Goal: Task Accomplishment & Management: Use online tool/utility

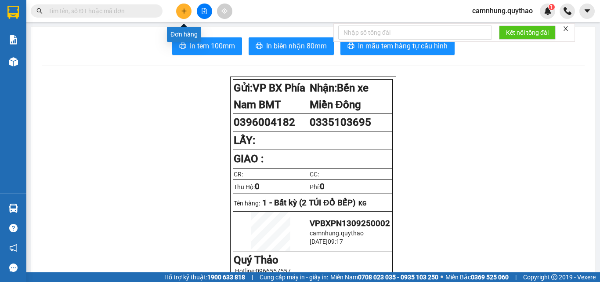
click at [184, 11] on icon "plus" at bounding box center [184, 11] width 6 height 6
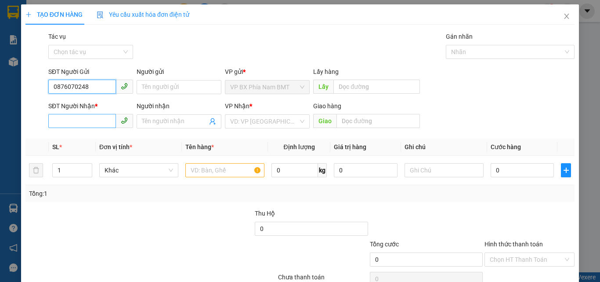
type input "0876070248"
drag, startPoint x: 79, startPoint y: 116, endPoint x: 85, endPoint y: 112, distance: 7.2
click at [80, 116] on input "SĐT Người Nhận *" at bounding box center [82, 121] width 68 height 14
drag, startPoint x: 90, startPoint y: 88, endPoint x: 44, endPoint y: 79, distance: 46.6
click at [43, 82] on div "SĐT Người Gửi 0876070248 0876070248 Người gửi Tên người gửi VP gửi * VP BX Phía…" at bounding box center [300, 82] width 551 height 31
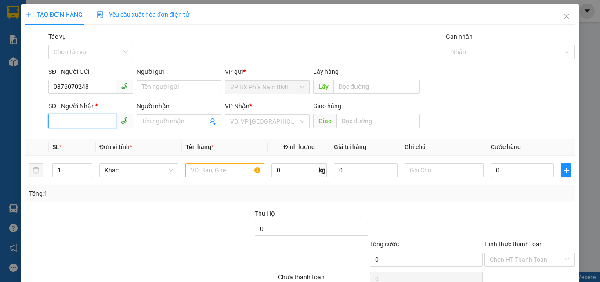
paste input "0876070248"
type input "0876070248"
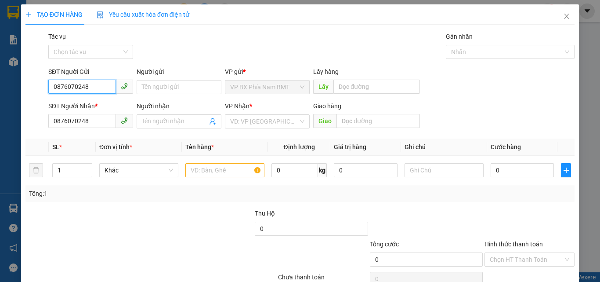
click at [96, 88] on input "0876070248" at bounding box center [82, 87] width 68 height 14
drag, startPoint x: 96, startPoint y: 87, endPoint x: 0, endPoint y: 74, distance: 96.7
click at [0, 74] on div "TẠO ĐƠN HÀNG Yêu cầu xuất hóa đơn điện tử Transit Pickup Surcharge Ids Transit …" at bounding box center [300, 141] width 600 height 282
click at [79, 90] on input "SĐT Người Gửi" at bounding box center [82, 87] width 68 height 14
type input "0343388465"
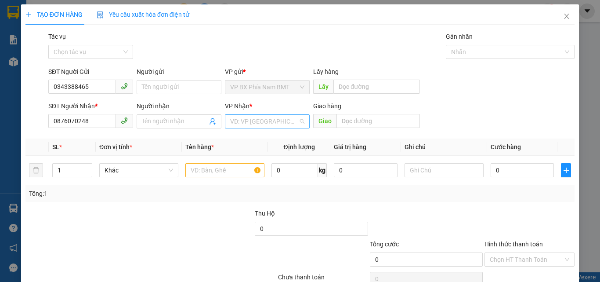
click at [241, 123] on input "search" at bounding box center [264, 121] width 68 height 13
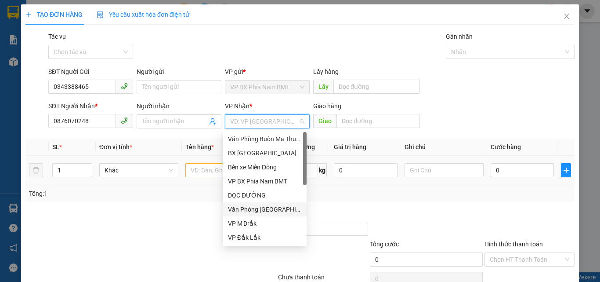
drag, startPoint x: 254, startPoint y: 207, endPoint x: 325, endPoint y: 175, distance: 77.9
click at [254, 206] on div "Văn Phòng [GEOGRAPHIC_DATA]" at bounding box center [264, 209] width 73 height 10
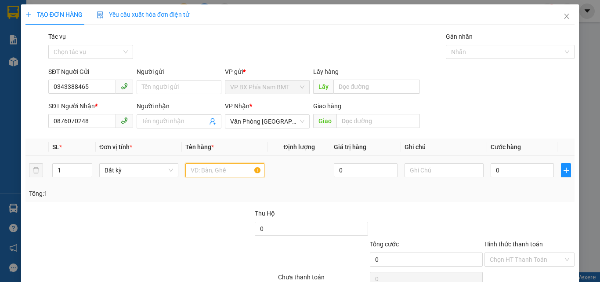
click at [203, 177] on input "text" at bounding box center [224, 170] width 79 height 14
type input "1 THÙNG GIẤY"
click at [503, 170] on input "0" at bounding box center [522, 170] width 63 height 14
type input "5"
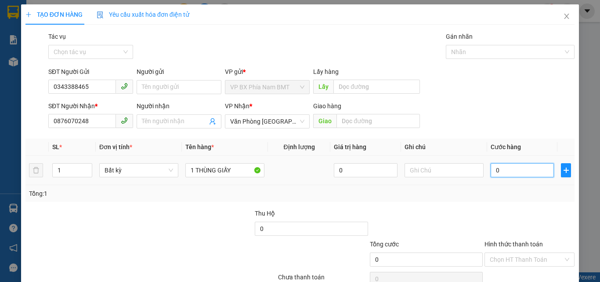
type input "5"
type input "50"
type input "500"
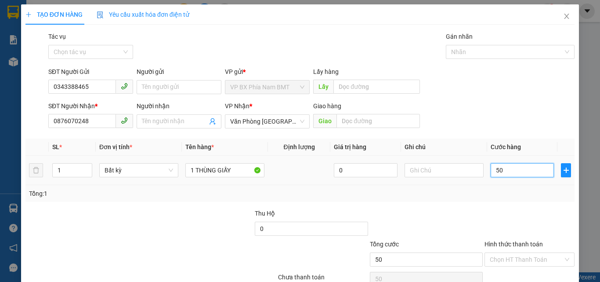
type input "500"
type input "5.000"
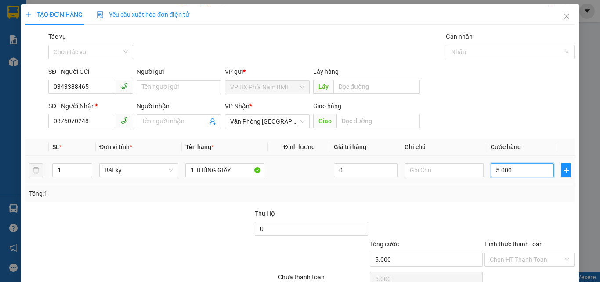
type input "50.000"
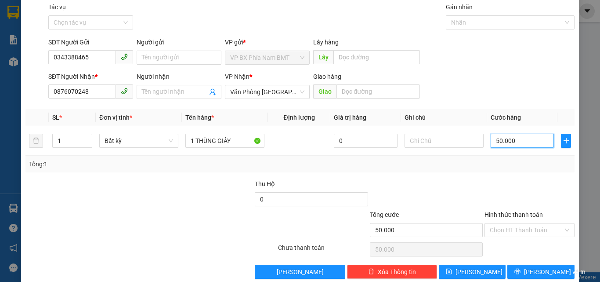
scroll to position [43, 0]
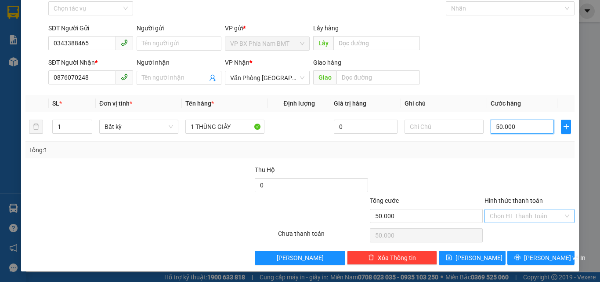
type input "50.000"
click at [535, 214] on input "Hình thức thanh toán" at bounding box center [526, 215] width 73 height 13
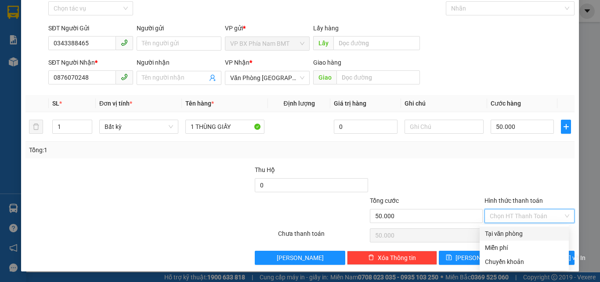
click at [522, 237] on div "Tại văn phòng" at bounding box center [524, 233] width 79 height 10
type input "0"
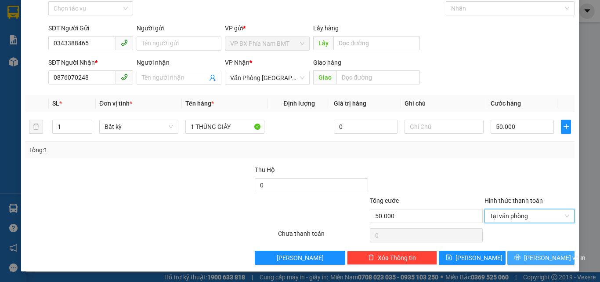
click at [535, 257] on span "Lưu và In" at bounding box center [554, 258] width 61 height 10
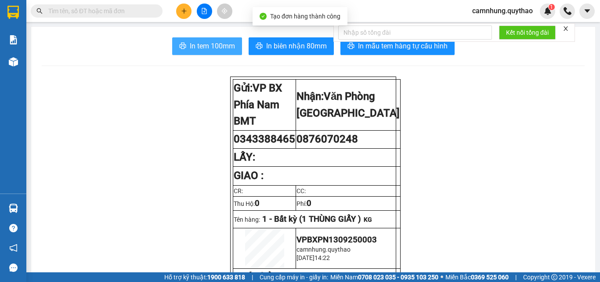
click at [208, 43] on span "In tem 100mm" at bounding box center [212, 45] width 45 height 11
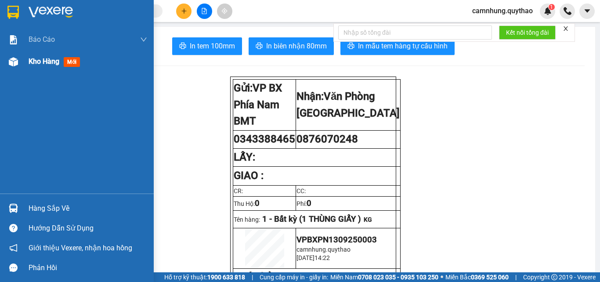
click at [39, 59] on span "Kho hàng" at bounding box center [44, 61] width 31 height 8
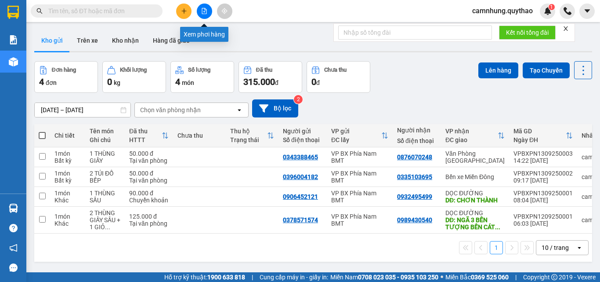
click at [206, 8] on icon "file-add" at bounding box center [204, 11] width 6 height 6
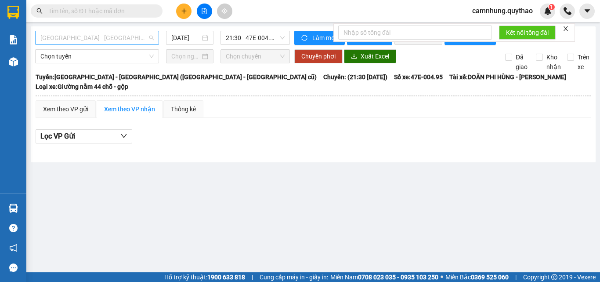
click at [105, 34] on span "[GEOGRAPHIC_DATA] - [GEOGRAPHIC_DATA] ([GEOGRAPHIC_DATA] - [GEOGRAPHIC_DATA] cũ)" at bounding box center [96, 37] width 113 height 13
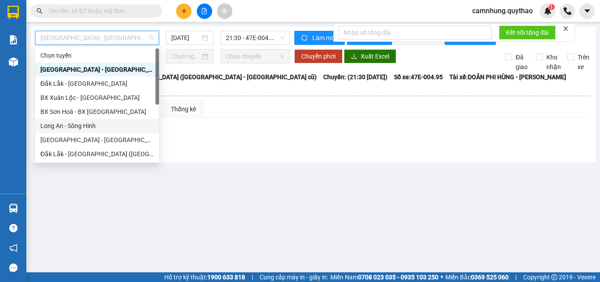
scroll to position [127, 0]
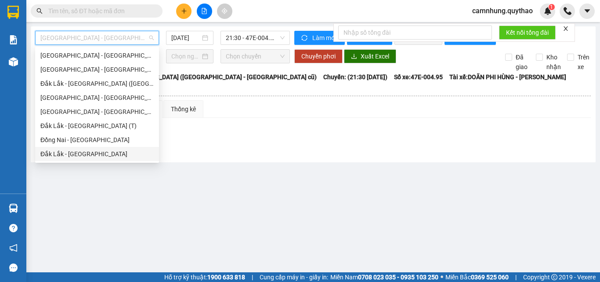
click at [73, 149] on div "Đắk Lắk - [GEOGRAPHIC_DATA]" at bounding box center [96, 154] width 113 height 10
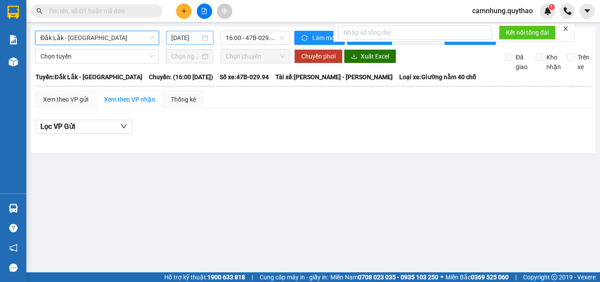
click at [178, 39] on input "[DATE]" at bounding box center [185, 38] width 29 height 10
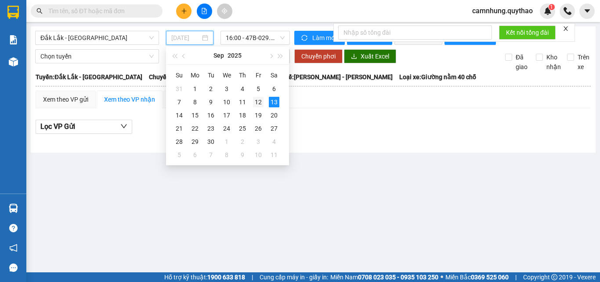
click at [257, 96] on td "12" at bounding box center [258, 101] width 16 height 13
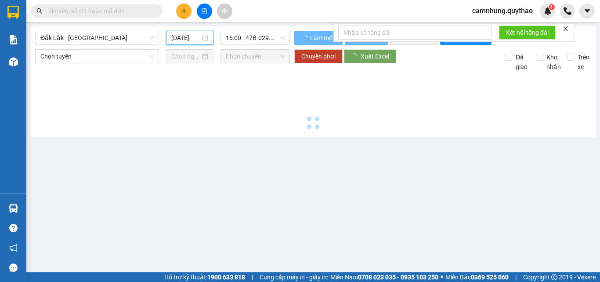
type input "[DATE]"
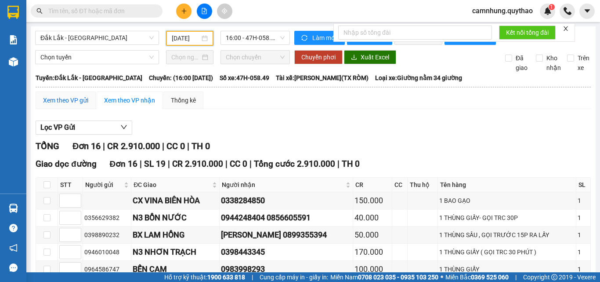
click at [79, 105] on div "Xem theo VP gửi" at bounding box center [65, 100] width 45 height 10
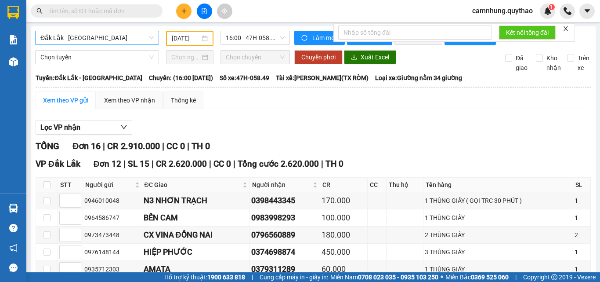
click at [89, 40] on span "Đắk Lắk - [GEOGRAPHIC_DATA]" at bounding box center [96, 37] width 113 height 13
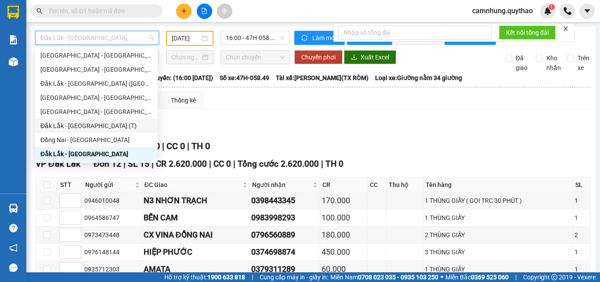
click at [77, 127] on div "Đắk Lắk - [GEOGRAPHIC_DATA] (T)" at bounding box center [96, 126] width 112 height 10
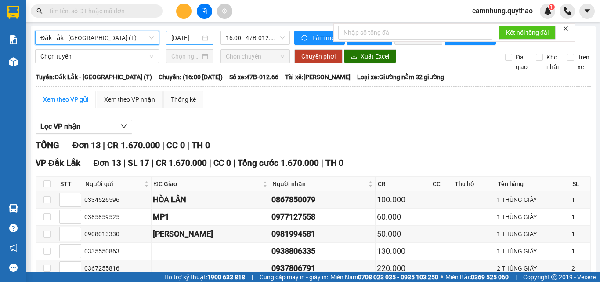
click at [187, 36] on input "[DATE]" at bounding box center [185, 38] width 29 height 10
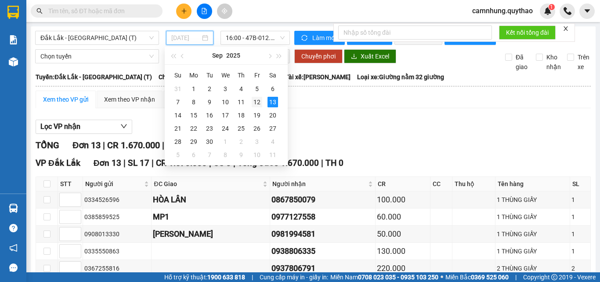
click at [257, 102] on div "12" at bounding box center [257, 102] width 11 height 11
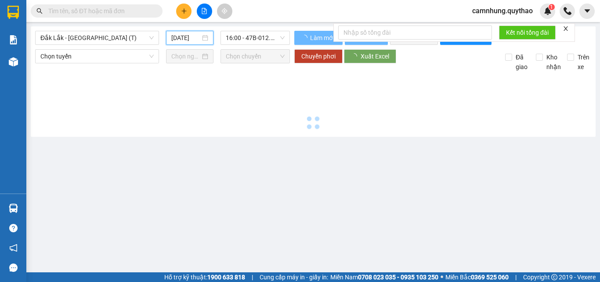
type input "[DATE]"
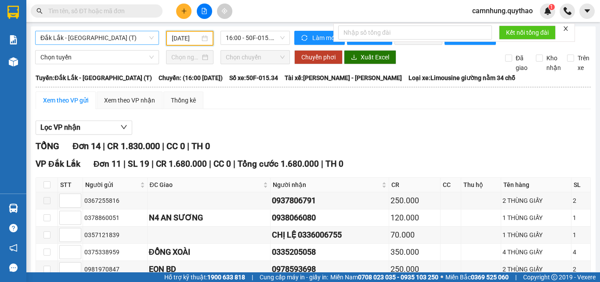
click at [93, 40] on span "Đắk Lắk - [GEOGRAPHIC_DATA] (T)" at bounding box center [96, 37] width 113 height 13
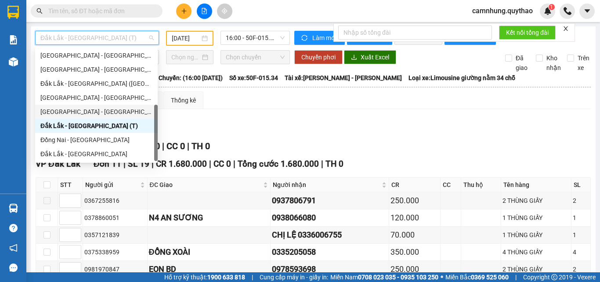
click at [81, 110] on div "[GEOGRAPHIC_DATA] - [GEOGRAPHIC_DATA]" at bounding box center [96, 112] width 112 height 10
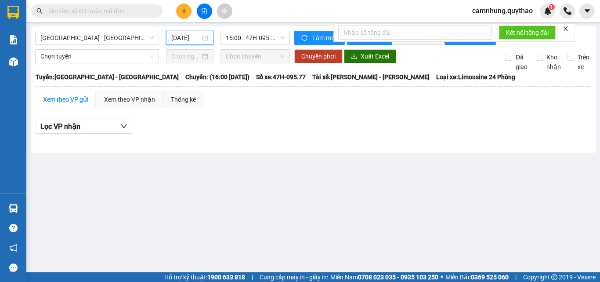
click at [178, 37] on input "[DATE]" at bounding box center [185, 38] width 29 height 10
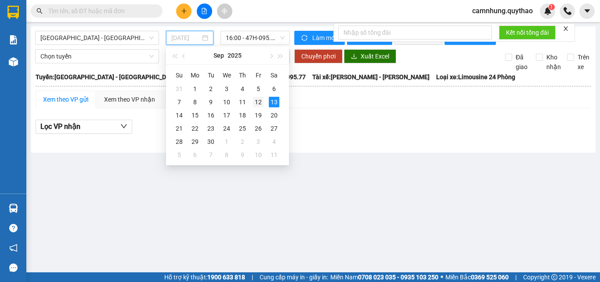
click at [255, 98] on div "12" at bounding box center [258, 102] width 11 height 11
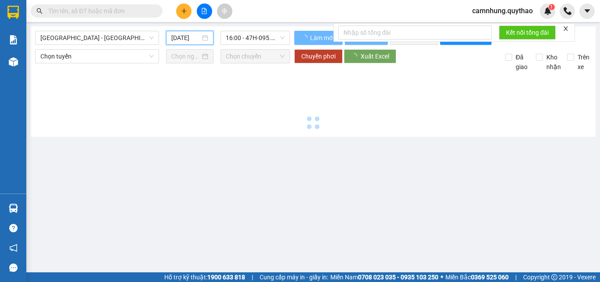
type input "[DATE]"
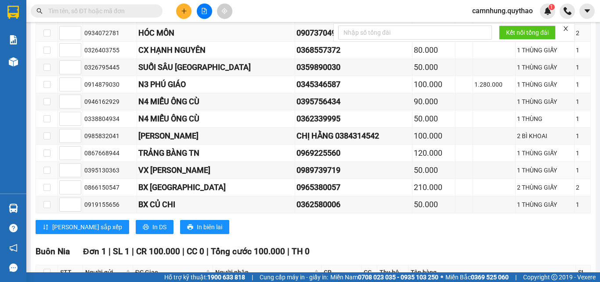
scroll to position [132, 0]
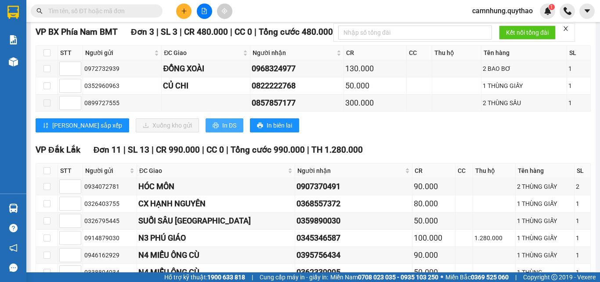
click at [222, 130] on span "In DS" at bounding box center [229, 125] width 14 height 10
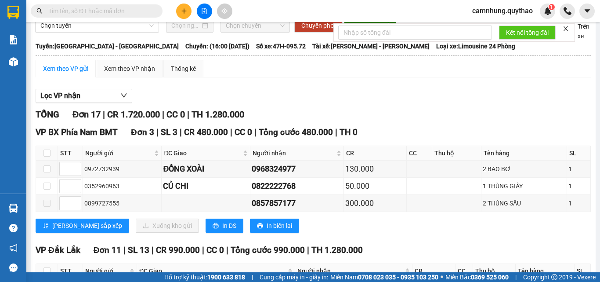
scroll to position [0, 0]
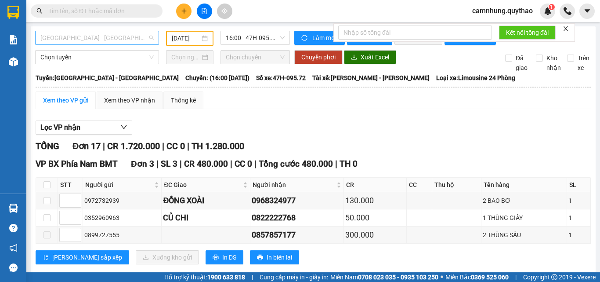
click at [109, 38] on span "[GEOGRAPHIC_DATA] - [GEOGRAPHIC_DATA]" at bounding box center [96, 37] width 113 height 13
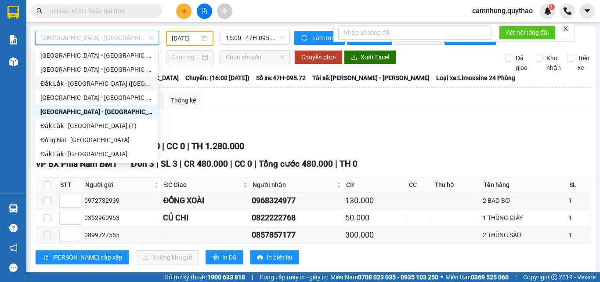
click at [72, 81] on div "Đắk Lắk - [GEOGRAPHIC_DATA] ([GEOGRAPHIC_DATA])" at bounding box center [96, 84] width 112 height 10
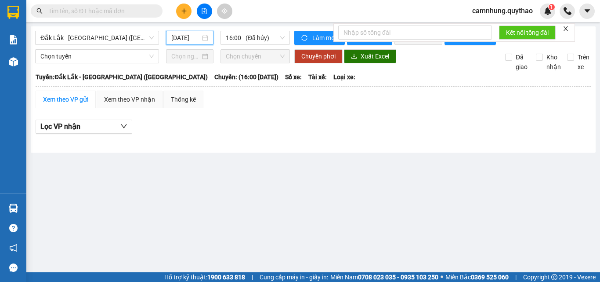
click at [188, 36] on input "[DATE]" at bounding box center [185, 38] width 29 height 10
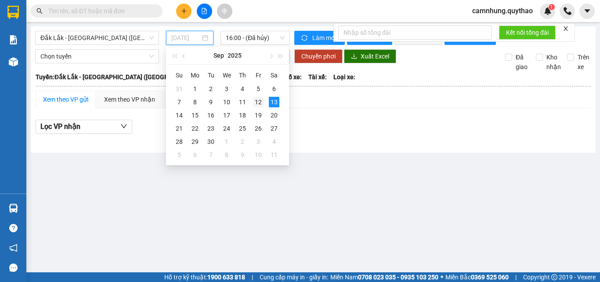
click at [255, 99] on div "12" at bounding box center [258, 102] width 11 height 11
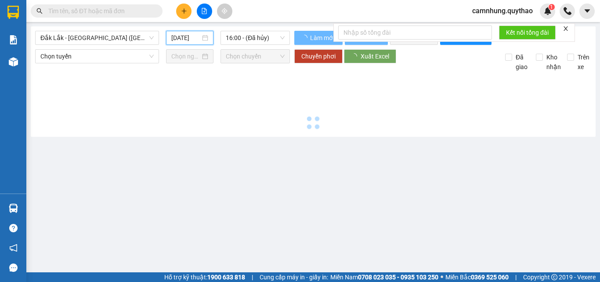
type input "[DATE]"
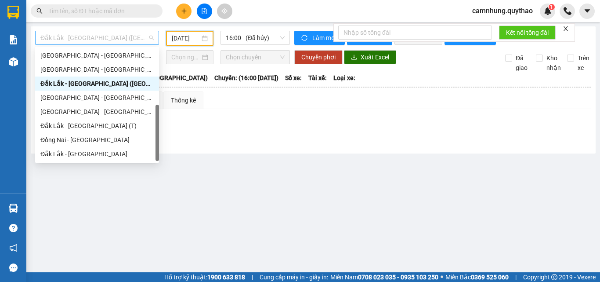
click at [87, 37] on span "Đắk Lắk - [GEOGRAPHIC_DATA] ([GEOGRAPHIC_DATA])" at bounding box center [96, 37] width 113 height 13
click at [75, 124] on div "Đắk Lắk - [GEOGRAPHIC_DATA] (T)" at bounding box center [96, 126] width 113 height 10
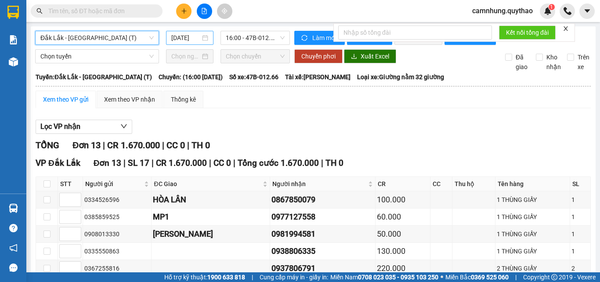
click at [189, 38] on input "[DATE]" at bounding box center [185, 38] width 29 height 10
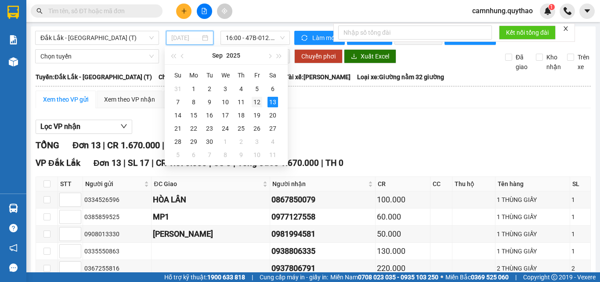
click at [253, 100] on div "12" at bounding box center [257, 102] width 11 height 11
type input "[DATE]"
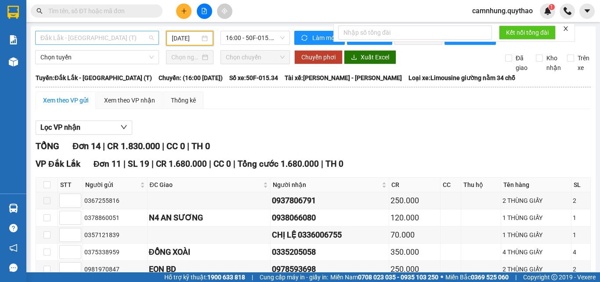
click at [95, 39] on span "Đắk Lắk - [GEOGRAPHIC_DATA] (T)" at bounding box center [96, 37] width 113 height 13
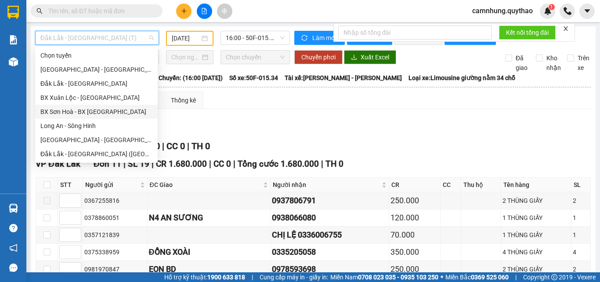
click at [76, 111] on div "BX Sơn Hoà - BX [GEOGRAPHIC_DATA]" at bounding box center [96, 112] width 112 height 10
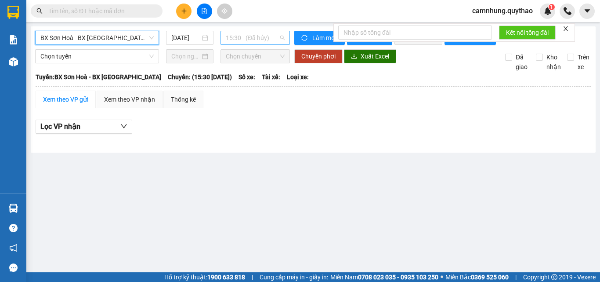
click at [246, 38] on span "15:30 - (Đã hủy)" at bounding box center [255, 37] width 59 height 13
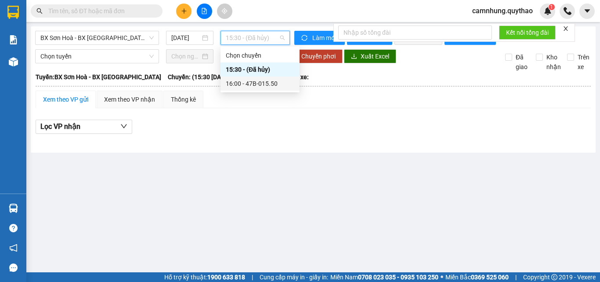
click at [263, 82] on div "16:00 - 47B-015.50" at bounding box center [260, 84] width 69 height 10
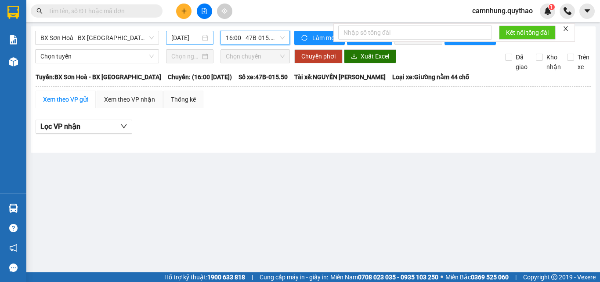
click at [184, 35] on input "[DATE]" at bounding box center [185, 38] width 29 height 10
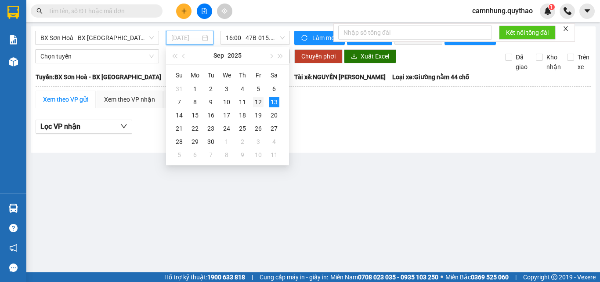
click at [257, 100] on div "12" at bounding box center [258, 102] width 11 height 11
type input "[DATE]"
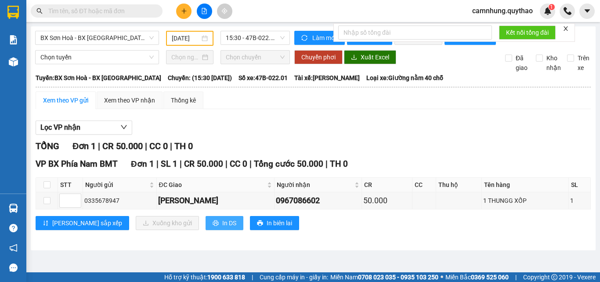
click at [206, 228] on button "In DS" at bounding box center [225, 223] width 38 height 14
click at [118, 40] on span "BX Sơn Hoà - BX [GEOGRAPHIC_DATA]" at bounding box center [96, 37] width 113 height 13
click at [193, 131] on div "Lọc VP nhận" at bounding box center [313, 127] width 555 height 14
click at [114, 38] on span "BX Sơn Hoà - BX [GEOGRAPHIC_DATA]" at bounding box center [96, 37] width 113 height 13
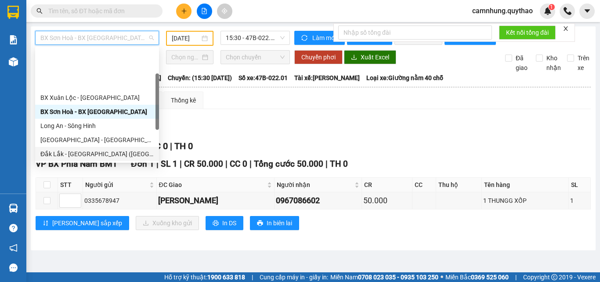
click at [101, 149] on div "Đắk Lắk - [GEOGRAPHIC_DATA] ([GEOGRAPHIC_DATA] mới)" at bounding box center [96, 154] width 113 height 10
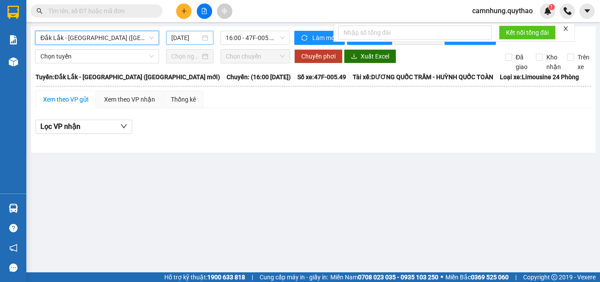
click at [180, 38] on input "[DATE]" at bounding box center [185, 38] width 29 height 10
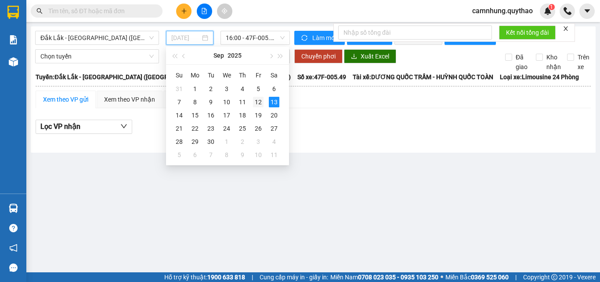
click at [257, 98] on div "12" at bounding box center [258, 102] width 11 height 11
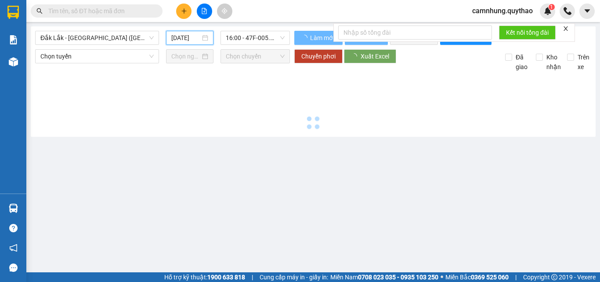
type input "[DATE]"
